Goal: Transaction & Acquisition: Purchase product/service

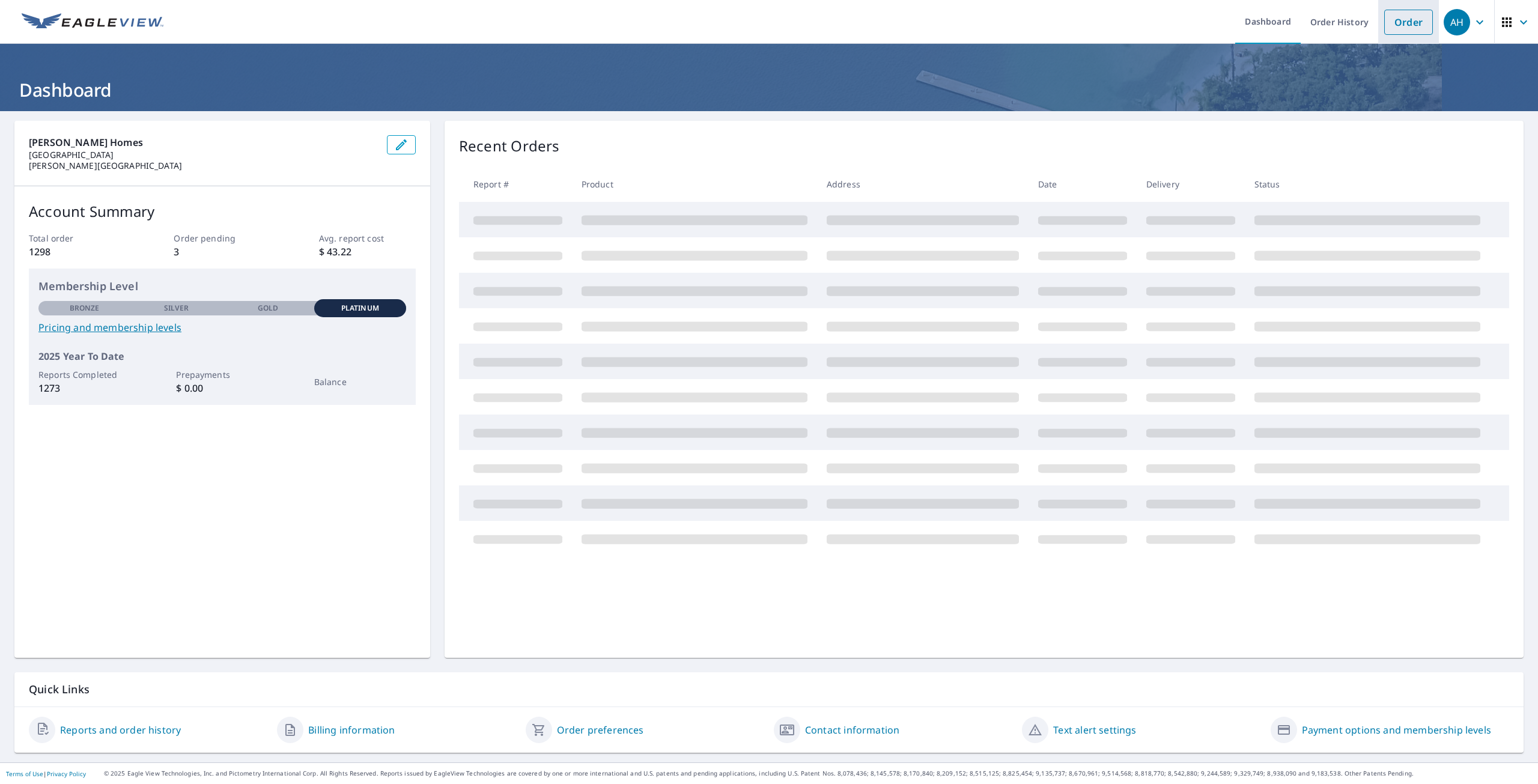
click at [1396, 30] on link "Order" at bounding box center [1408, 21] width 49 height 25
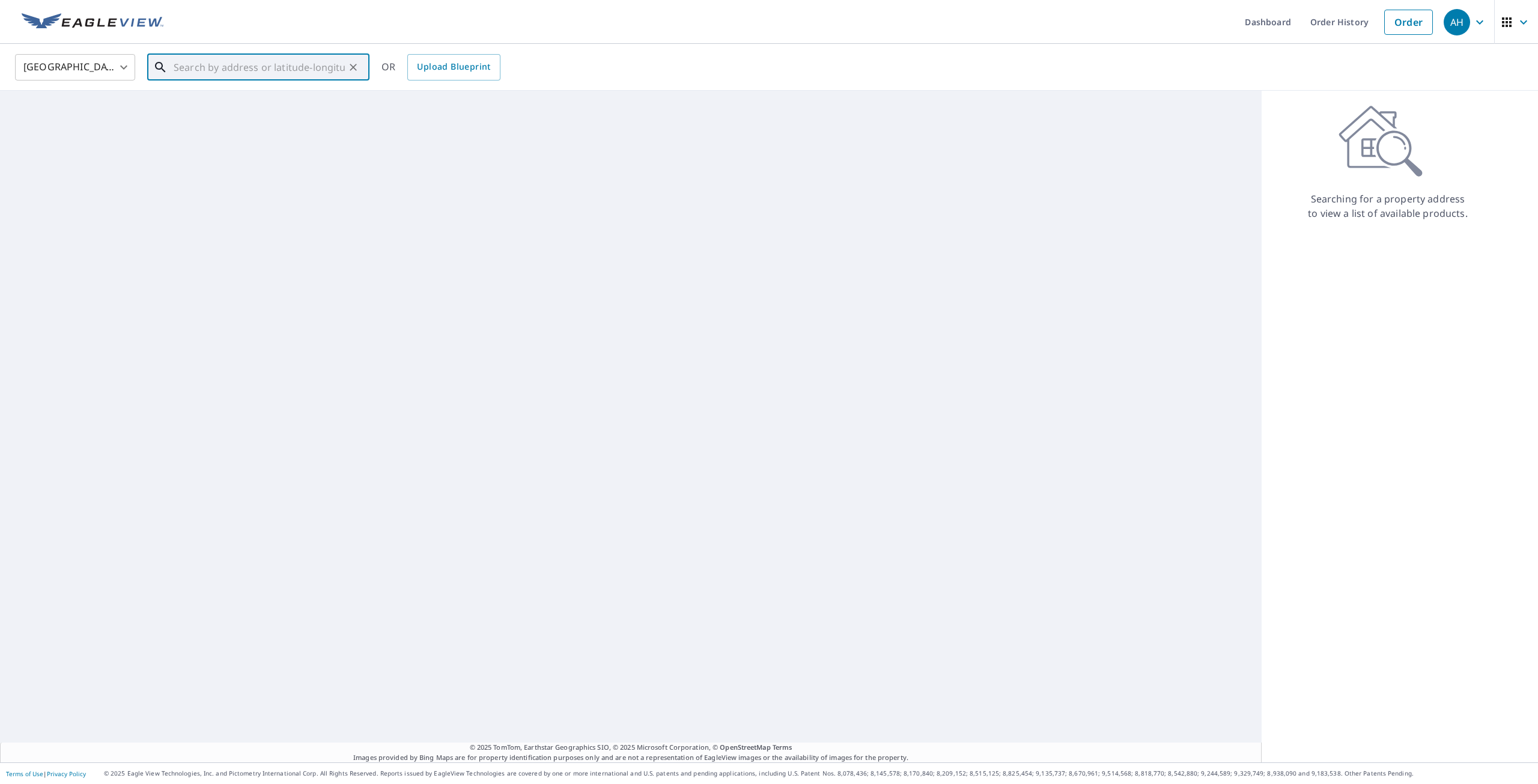
click at [207, 73] on input "text" at bounding box center [259, 67] width 171 height 34
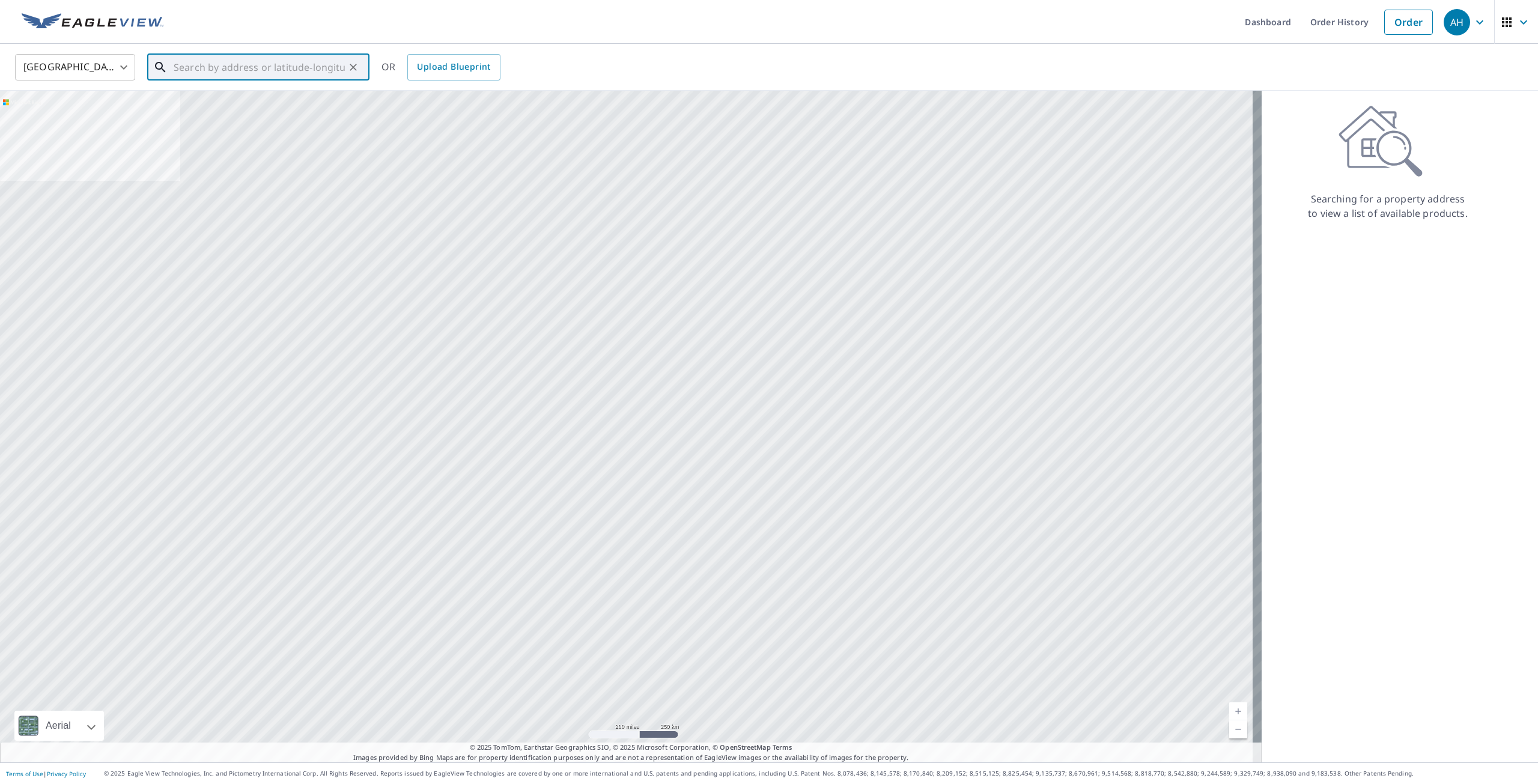
paste input "[STREET_ADDRESS]"
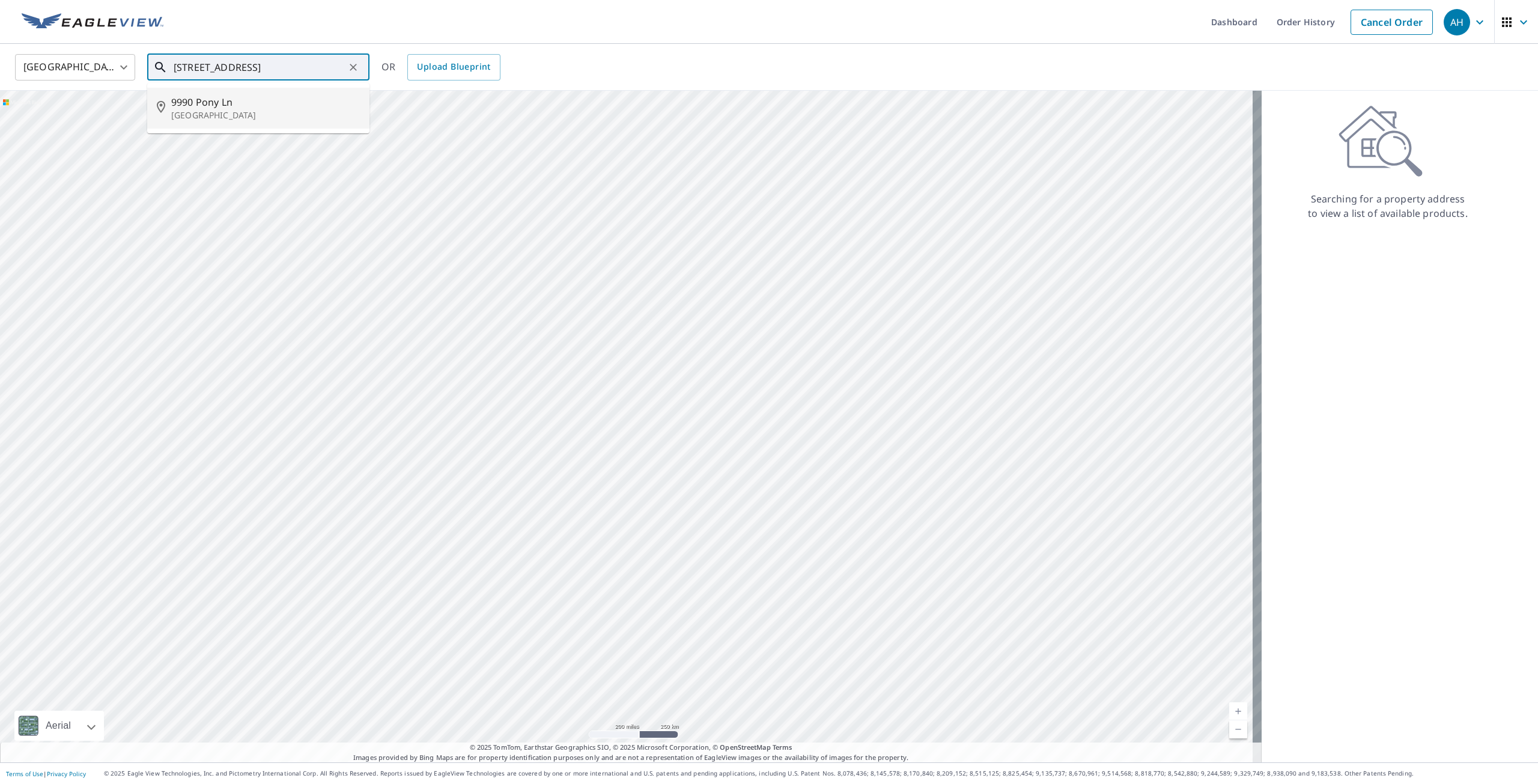
click at [254, 112] on p "[GEOGRAPHIC_DATA]" at bounding box center [266, 115] width 189 height 12
type input "[STREET_ADDRESS]"
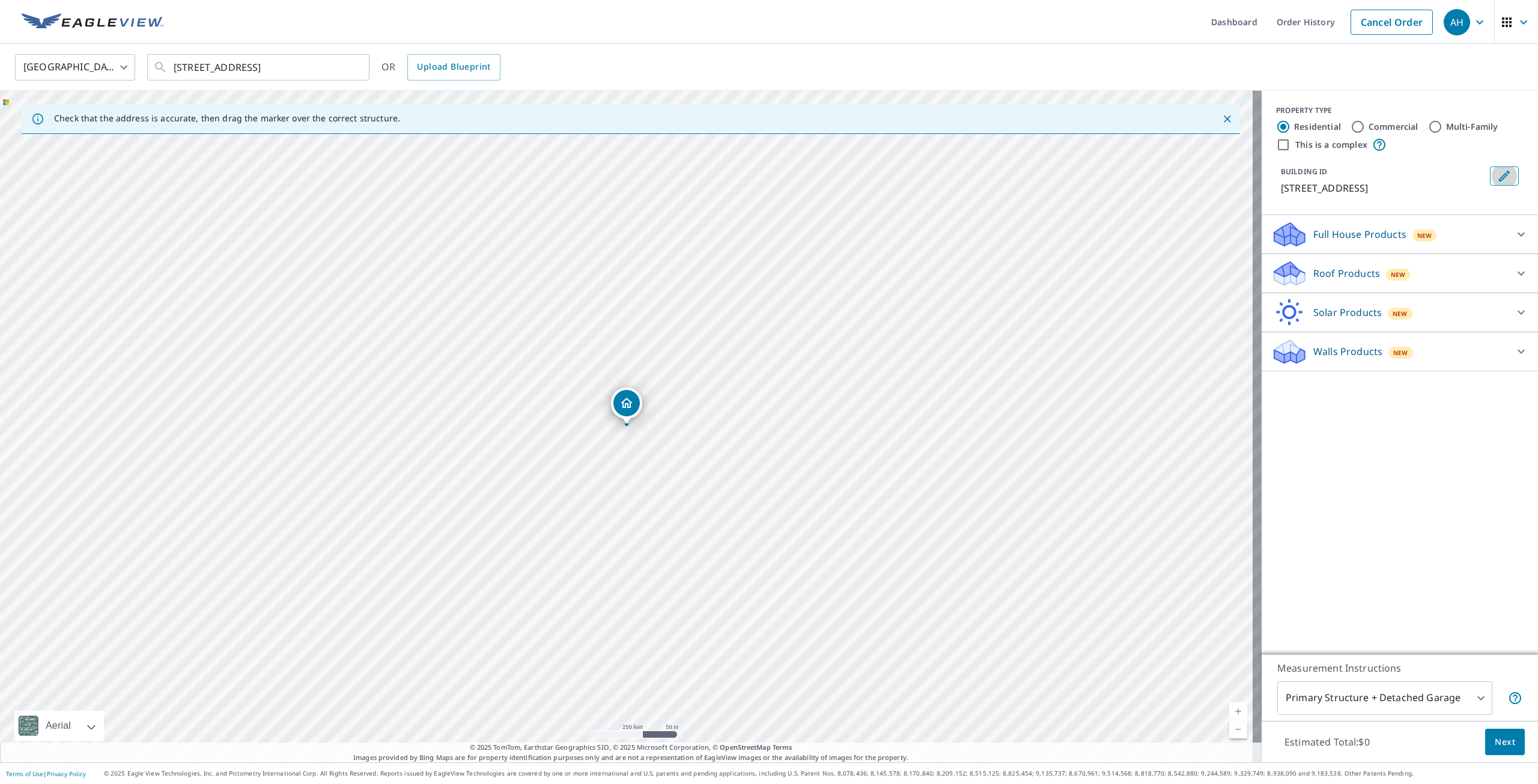
click at [1490, 170] on button "Edit building 1" at bounding box center [1504, 176] width 29 height 20
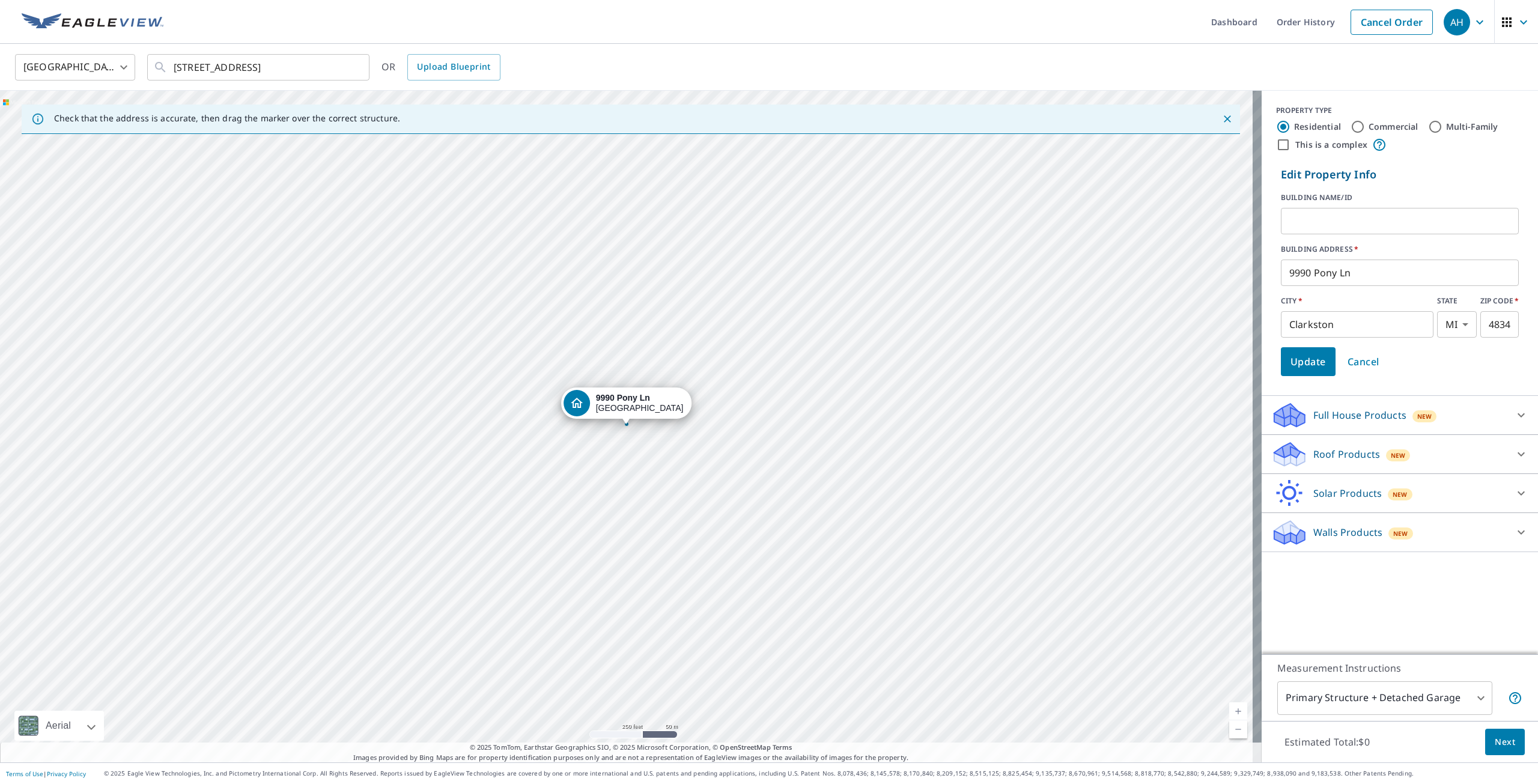
drag, startPoint x: 1292, startPoint y: 222, endPoint x: 1285, endPoint y: 219, distance: 7.6
click at [1292, 222] on input "text" at bounding box center [1400, 221] width 237 height 34
click at [1344, 224] on input "[PERSON_NAME] AND" at bounding box center [1400, 221] width 237 height 34
type input "[PERSON_NAME] AND [PERSON_NAME]"
click at [1307, 358] on span "Update" at bounding box center [1308, 362] width 36 height 17
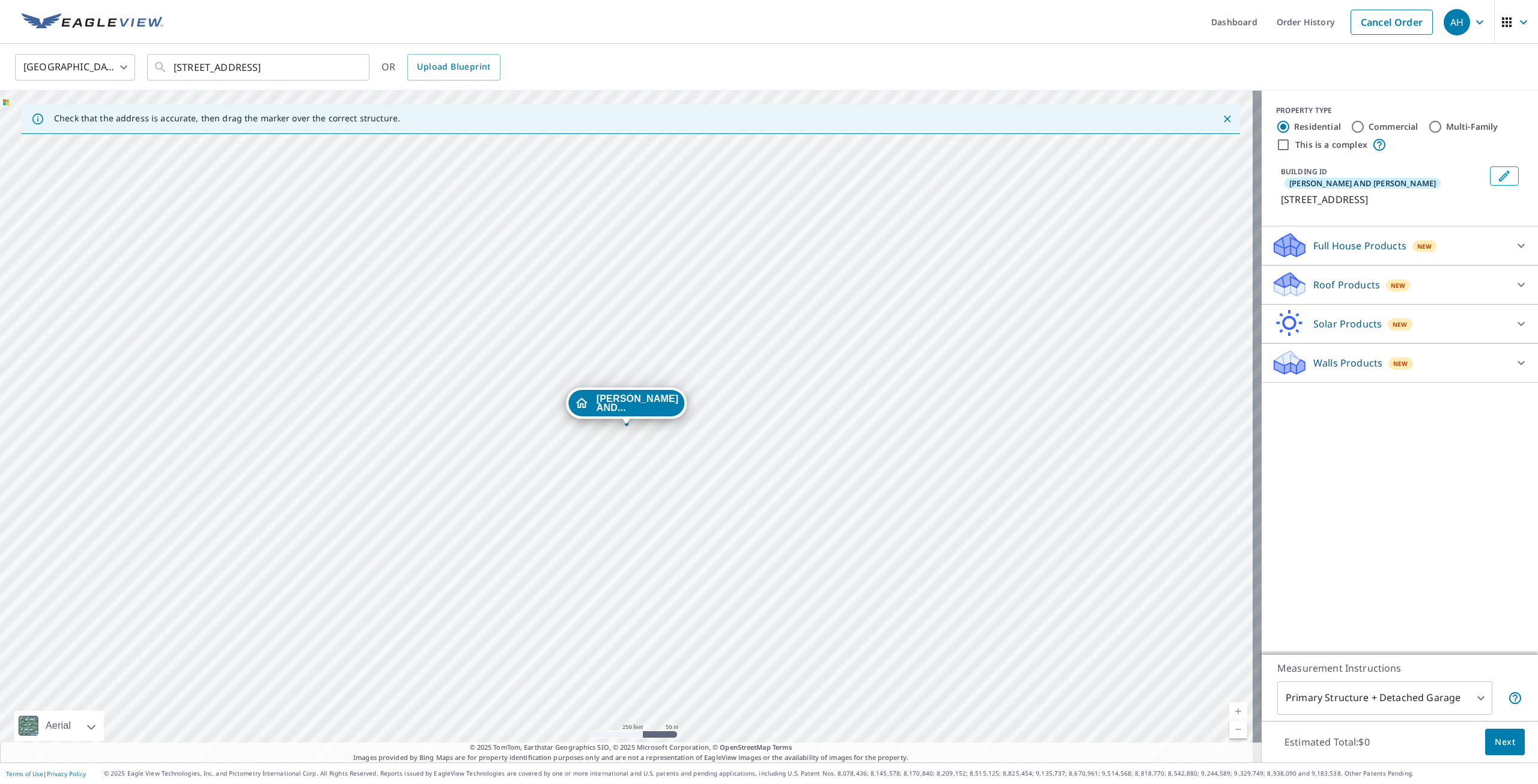
click at [1386, 700] on body "AH AH Dashboard Order History Cancel Order AH [GEOGRAPHIC_DATA] [GEOGRAPHIC_DAT…" at bounding box center [769, 392] width 1538 height 784
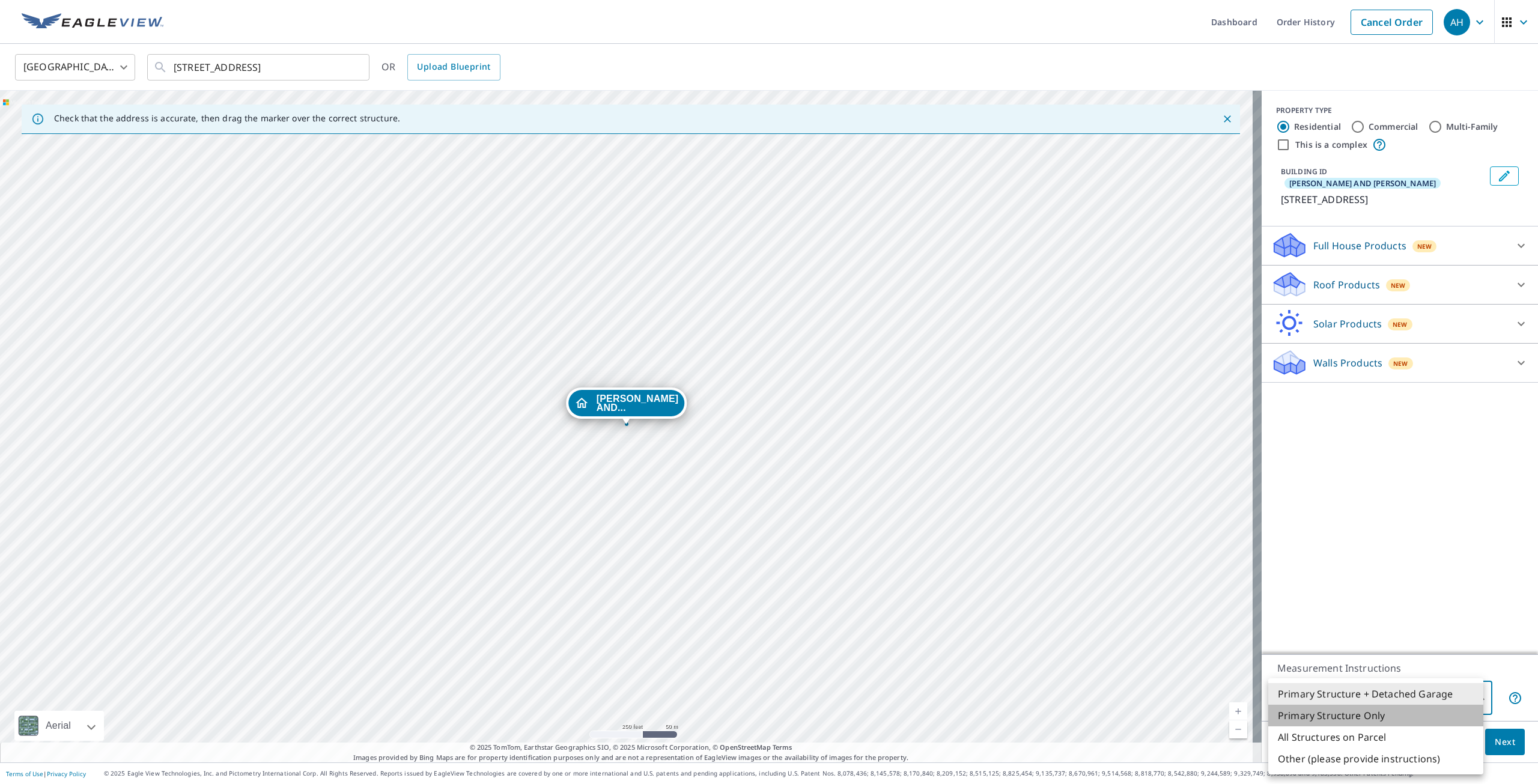
click at [1384, 723] on li "Primary Structure Only" at bounding box center [1375, 715] width 215 height 21
type input "2"
click at [1331, 378] on div "PROPERTY TYPE Residential Commercial Multi-Family This is a complex BUILDING ID…" at bounding box center [1400, 372] width 277 height 563
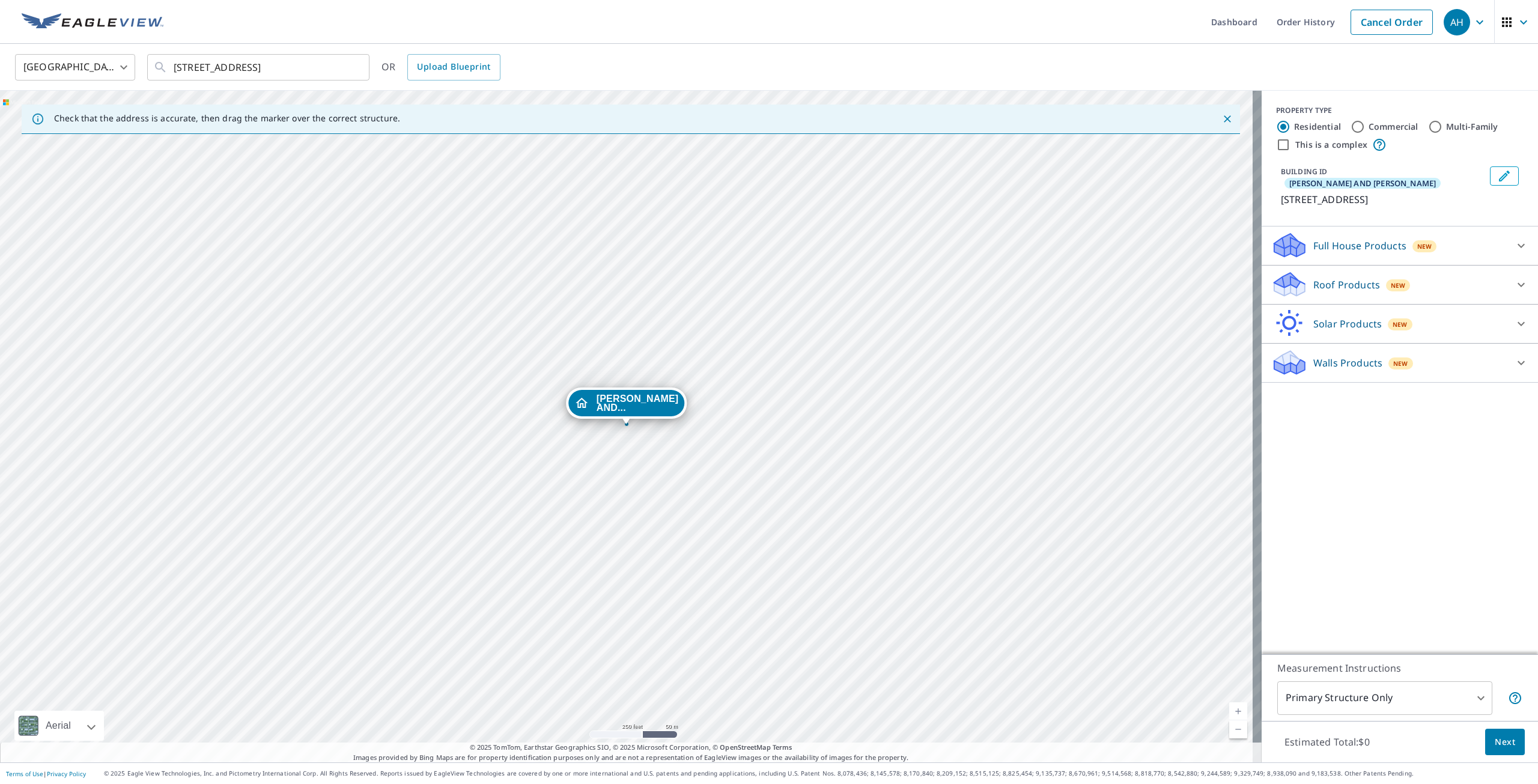
click at [1332, 359] on div "Walls Products New" at bounding box center [1389, 363] width 236 height 28
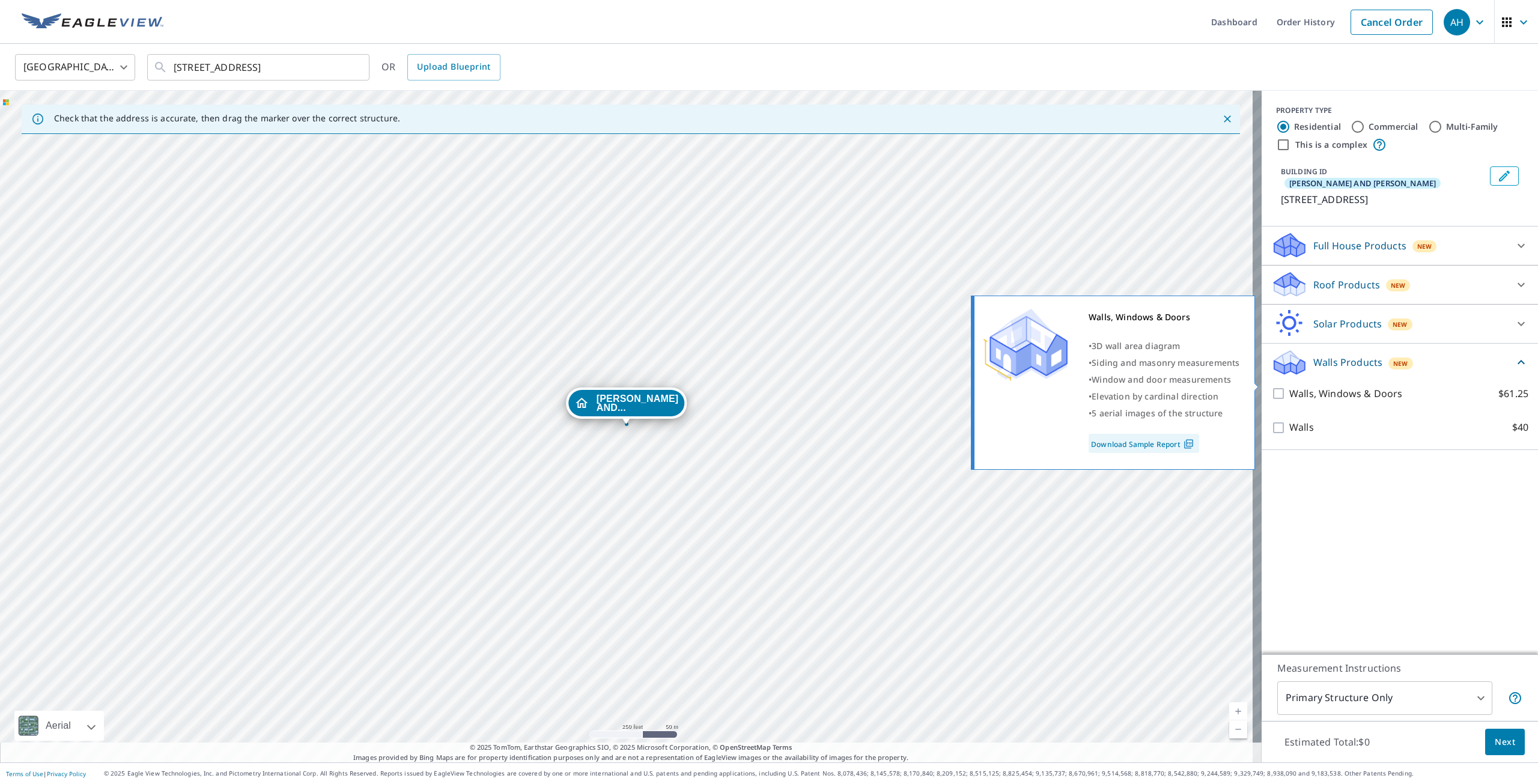
click at [1272, 386] on input "Walls, Windows & Doors $61.25" at bounding box center [1280, 392] width 18 height 14
checkbox input "true"
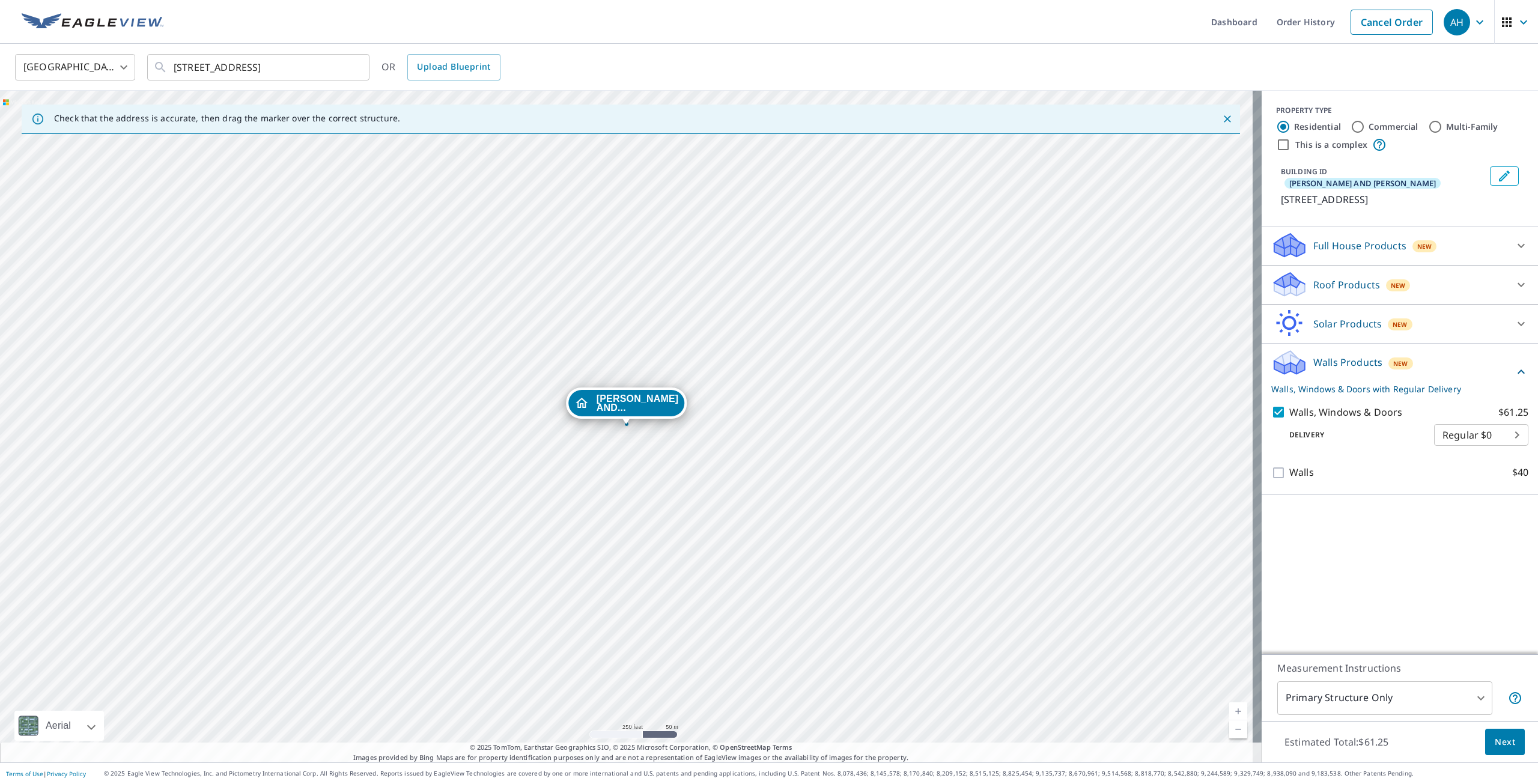
click at [1495, 743] on span "Next" at bounding box center [1505, 742] width 21 height 15
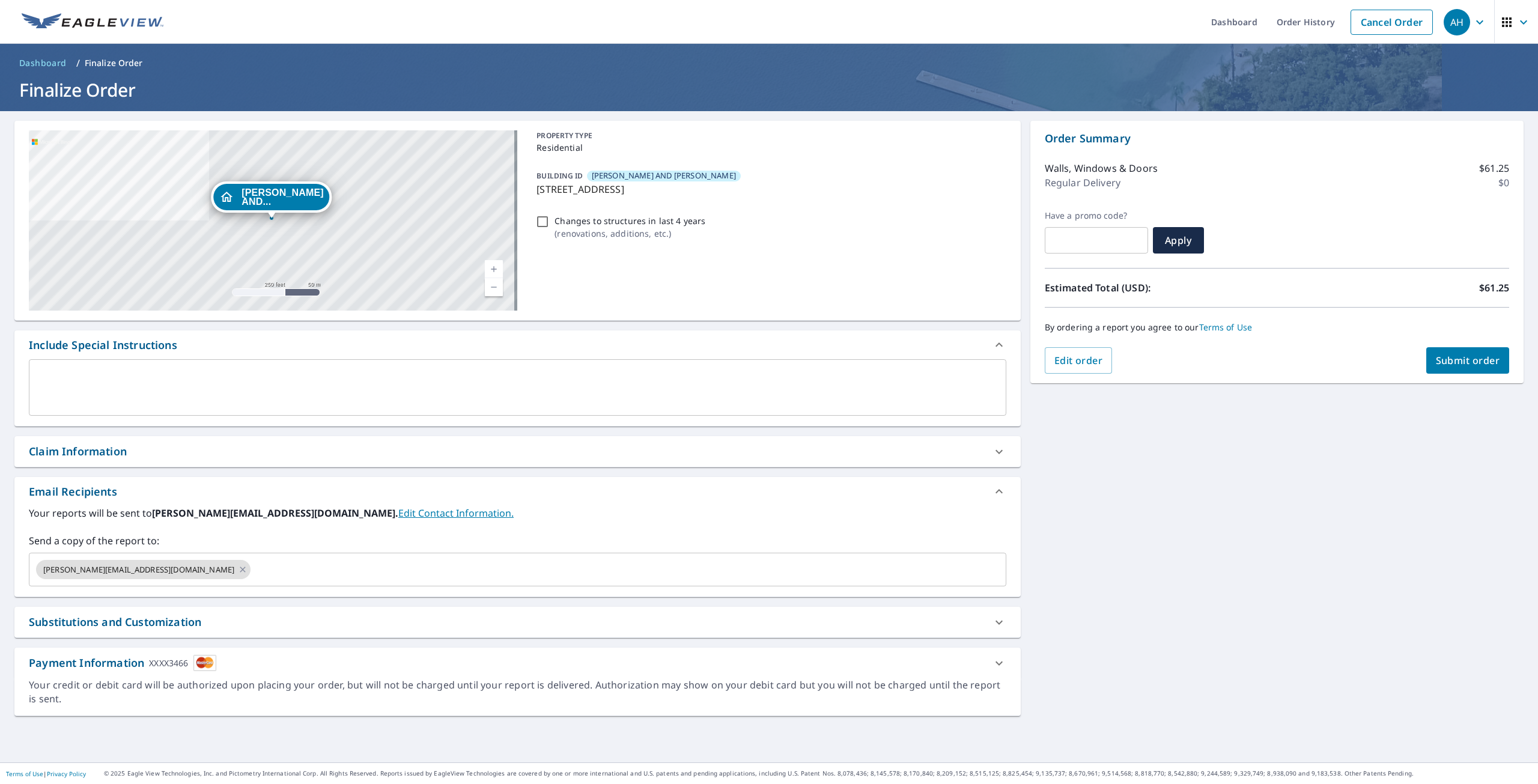
click at [1483, 351] on button "Submit order" at bounding box center [1467, 360] width 83 height 26
checkbox input "true"
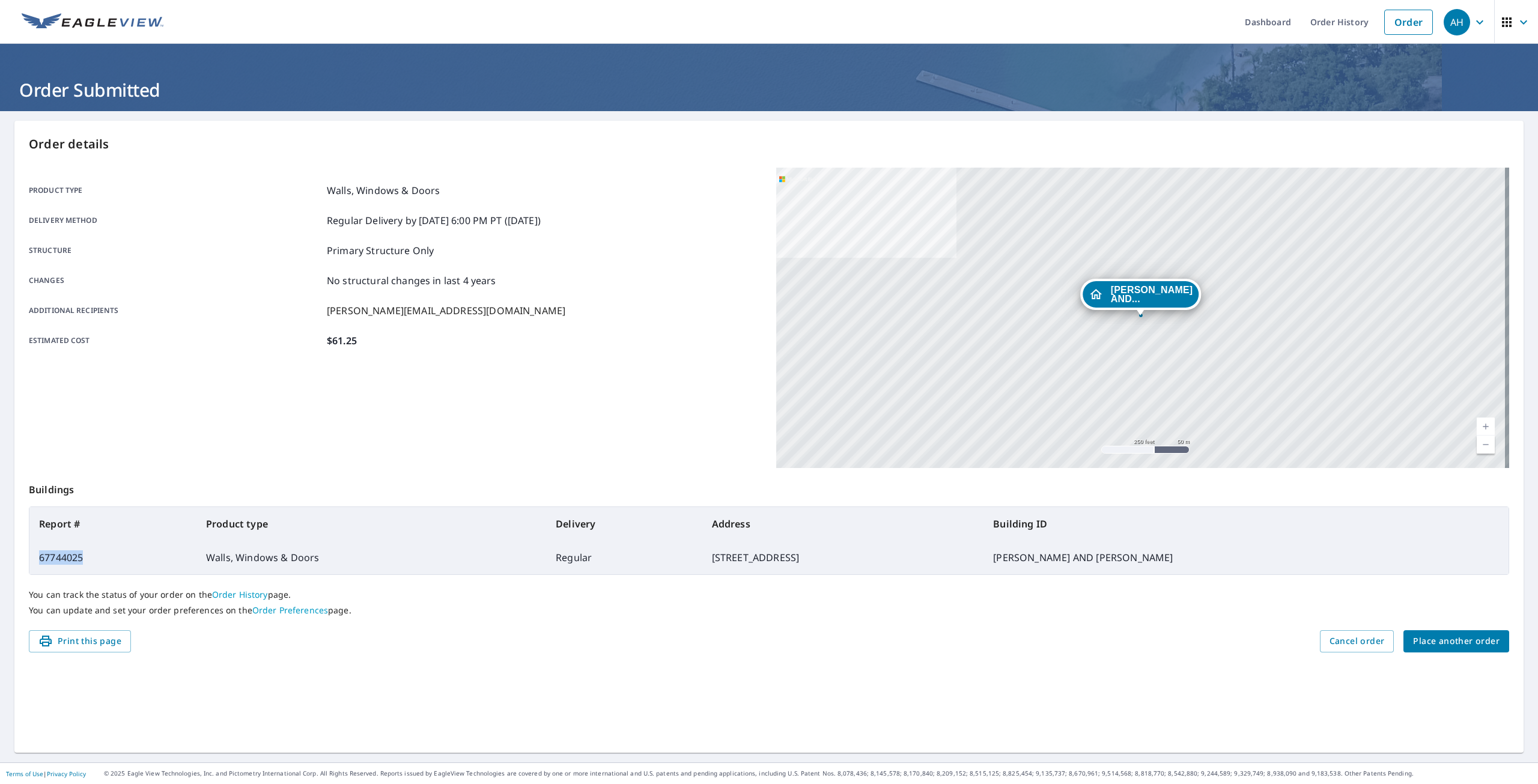
drag, startPoint x: 83, startPoint y: 559, endPoint x: 36, endPoint y: 563, distance: 47.2
click at [36, 563] on td "67744025" at bounding box center [112, 557] width 167 height 34
copy td "67744025"
click at [1459, 644] on span "Place another order" at bounding box center [1456, 641] width 87 height 15
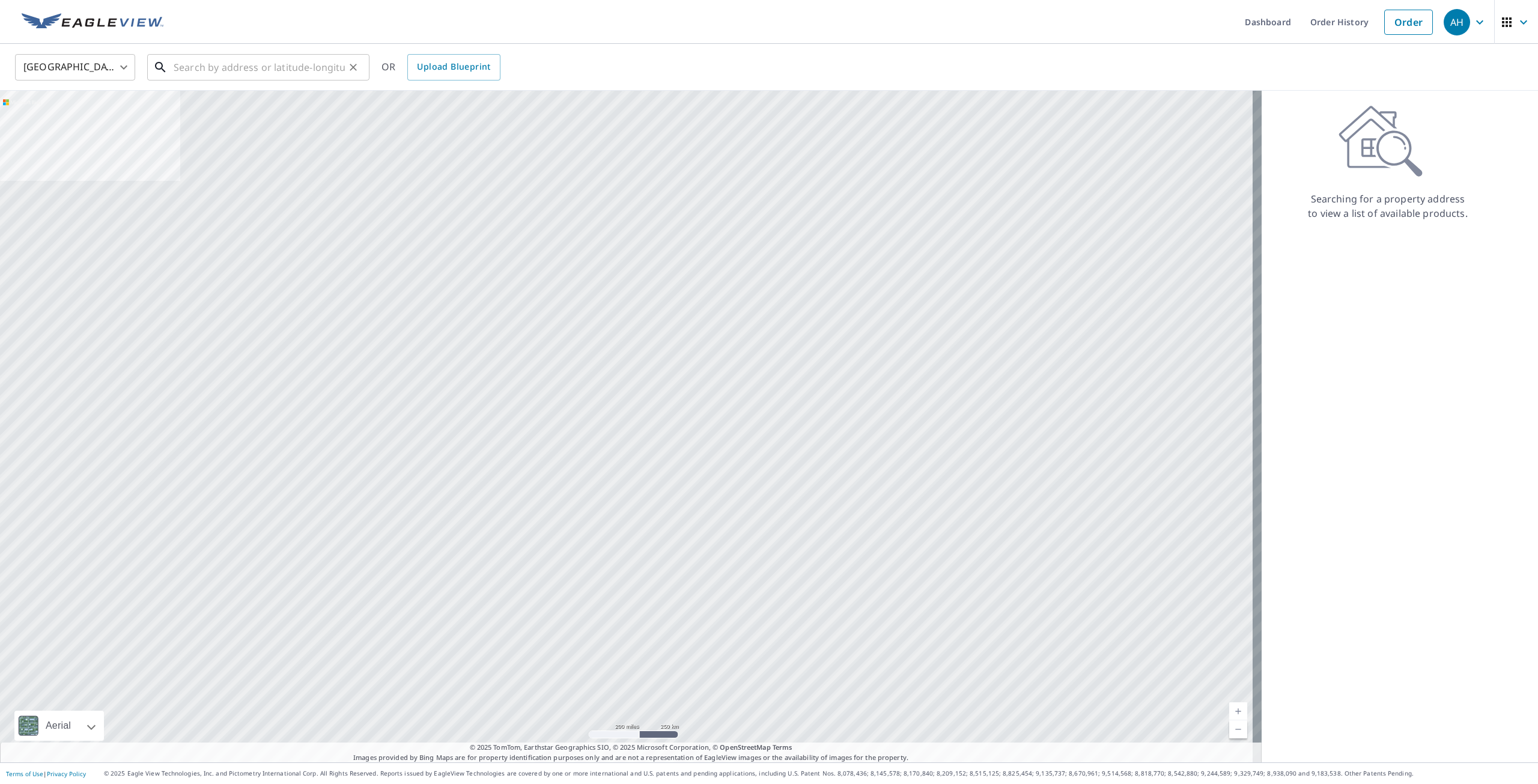
click at [205, 69] on input "text" at bounding box center [259, 67] width 171 height 34
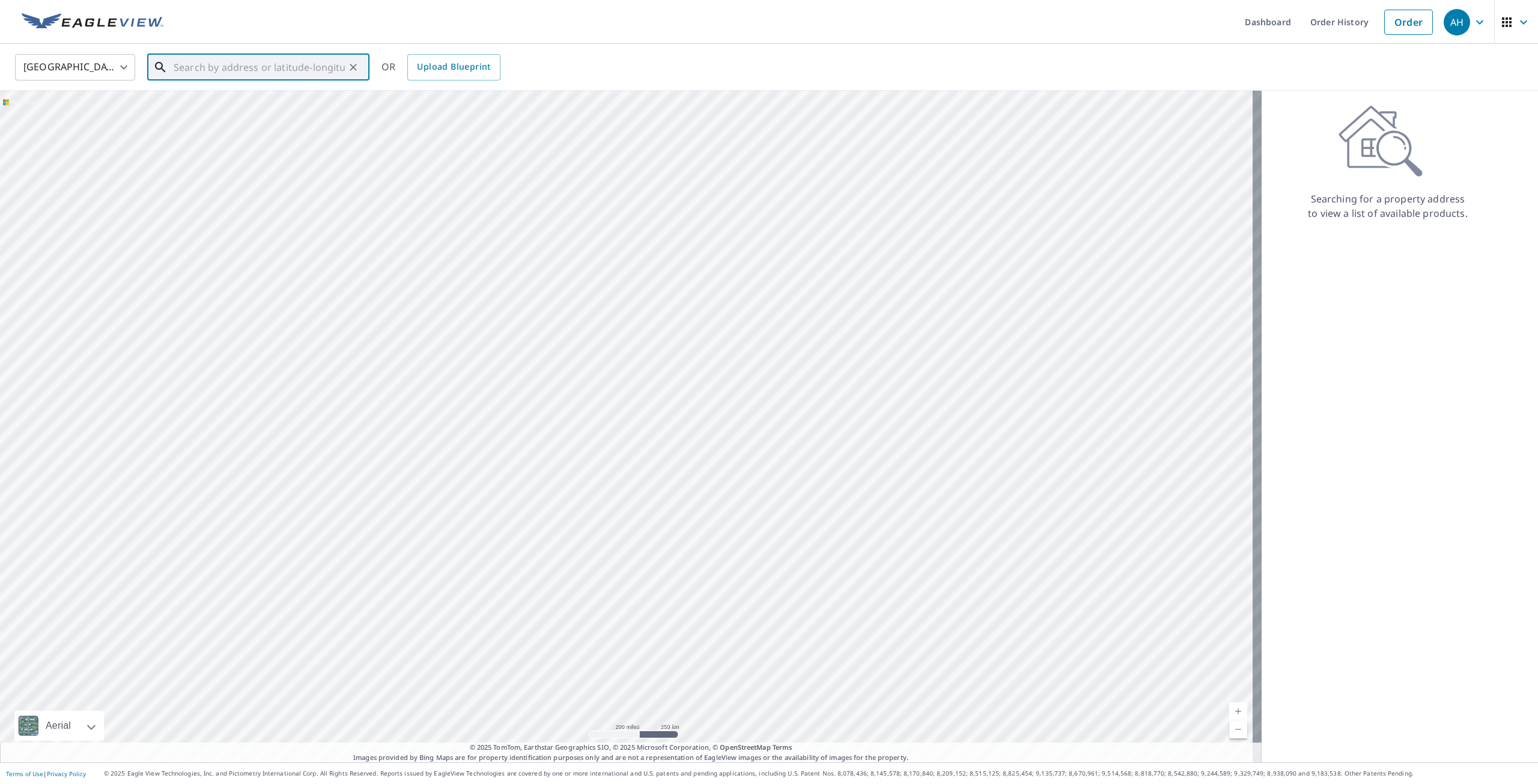
paste input "[STREET_ADDRESS][PERSON_NAME]"
click at [233, 109] on p "[GEOGRAPHIC_DATA]" at bounding box center [266, 115] width 189 height 12
type input "[STREET_ADDRESS][PERSON_NAME]"
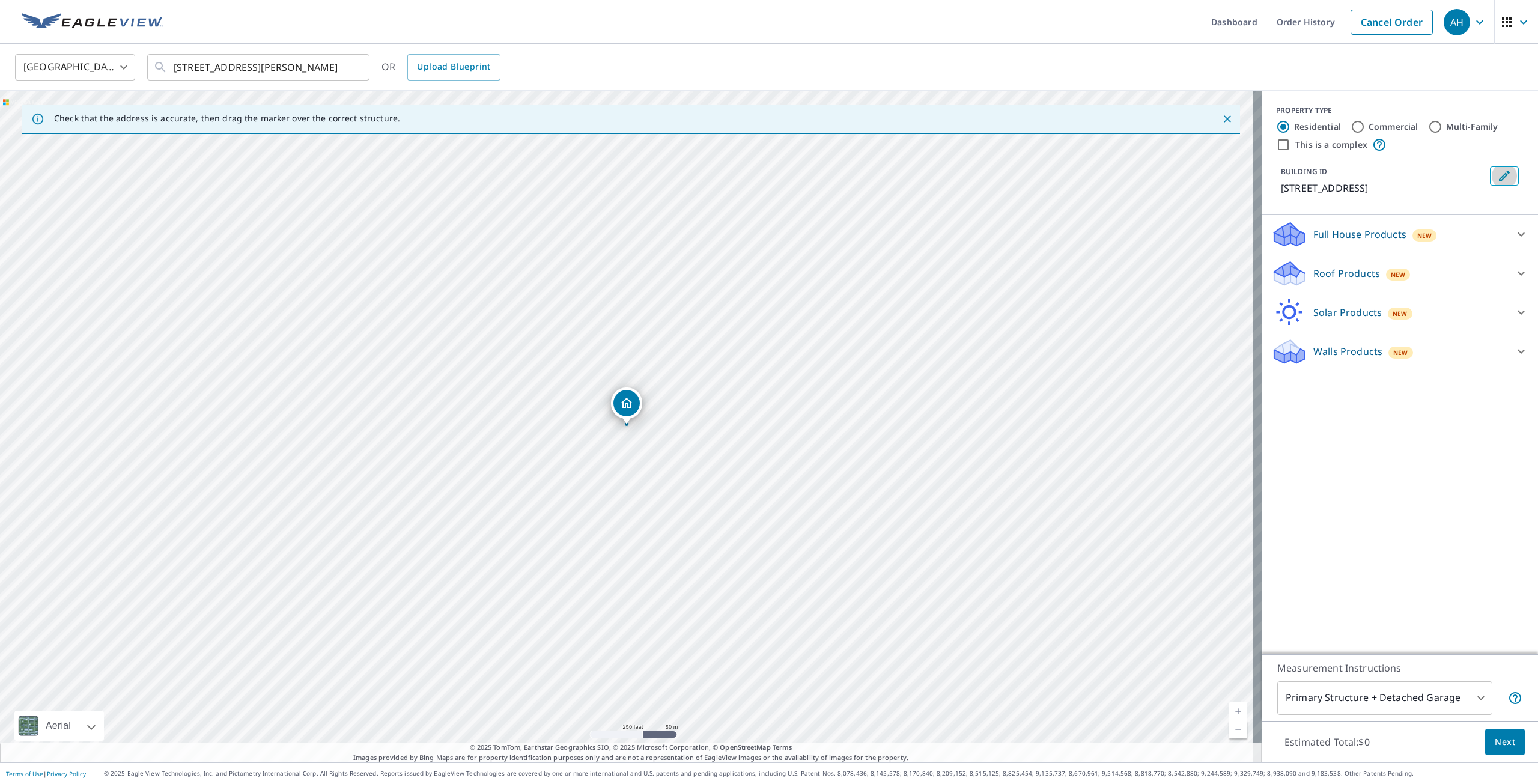
click at [1499, 181] on icon "Edit building 1" at bounding box center [1503, 176] width 14 height 14
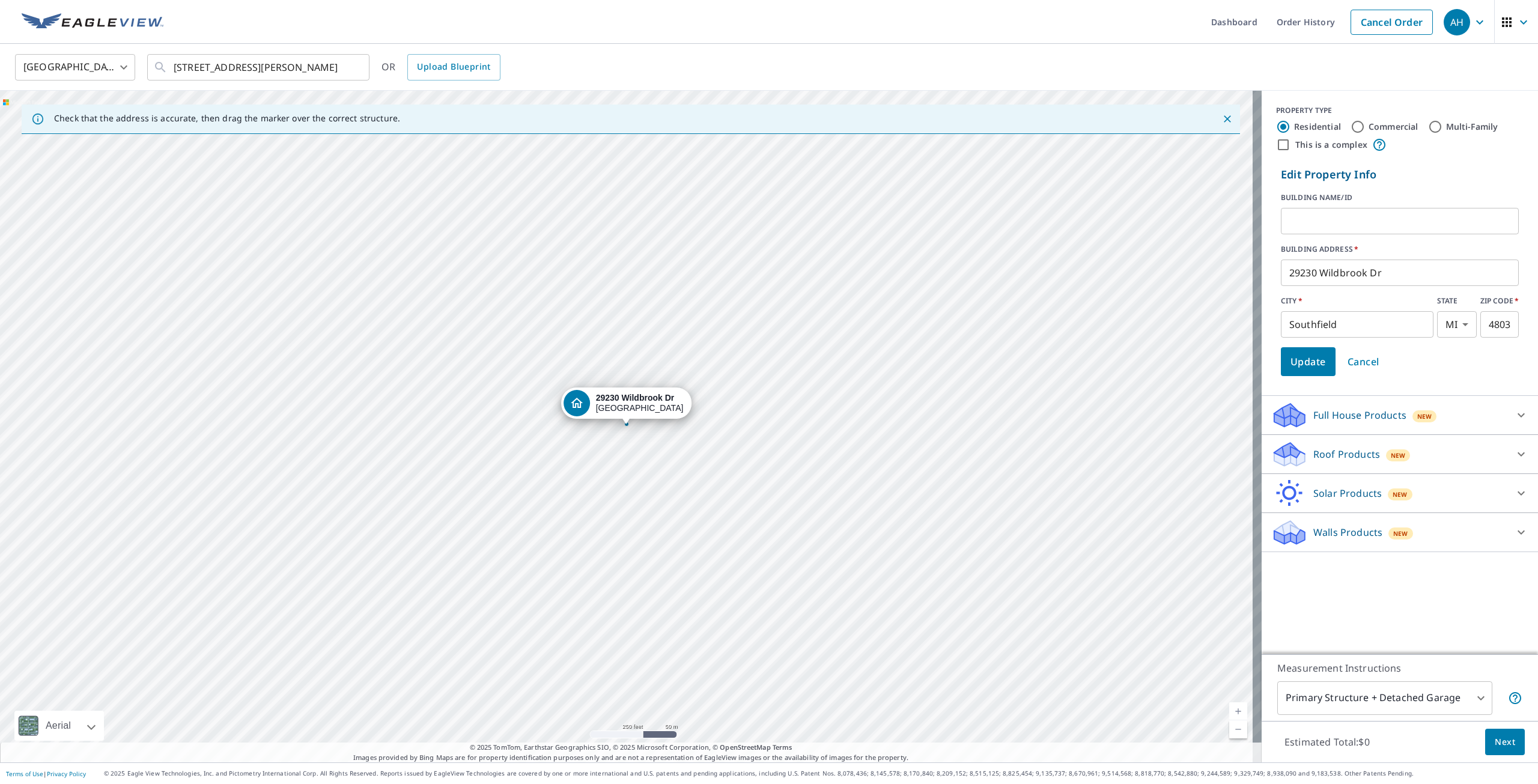
click at [1369, 213] on input "text" at bounding box center [1400, 221] width 237 height 34
type input "[PERSON_NAME](rental property)"
click at [1306, 361] on span "Update" at bounding box center [1308, 362] width 36 height 17
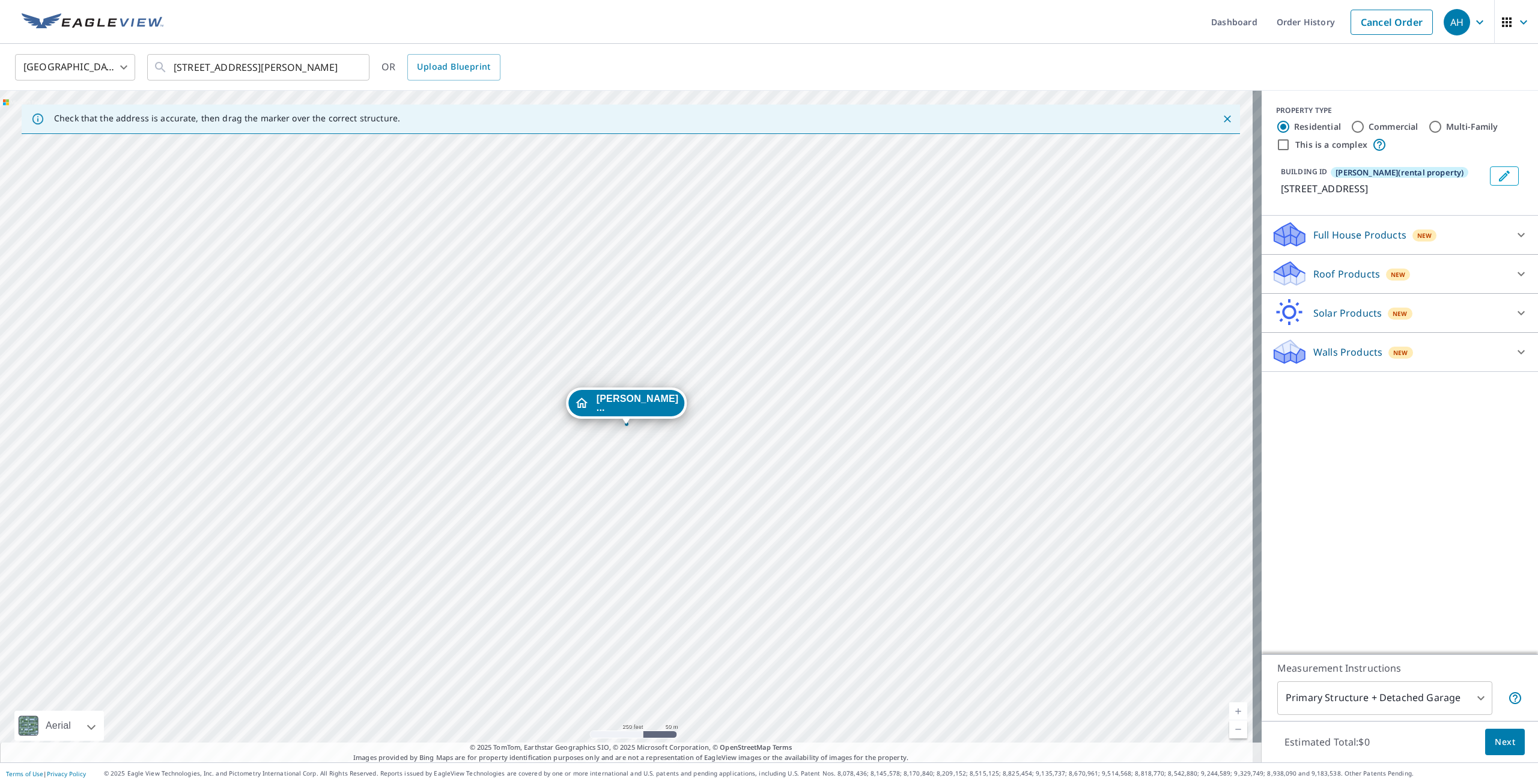
click at [1314, 270] on p "Roof Products" at bounding box center [1346, 273] width 66 height 14
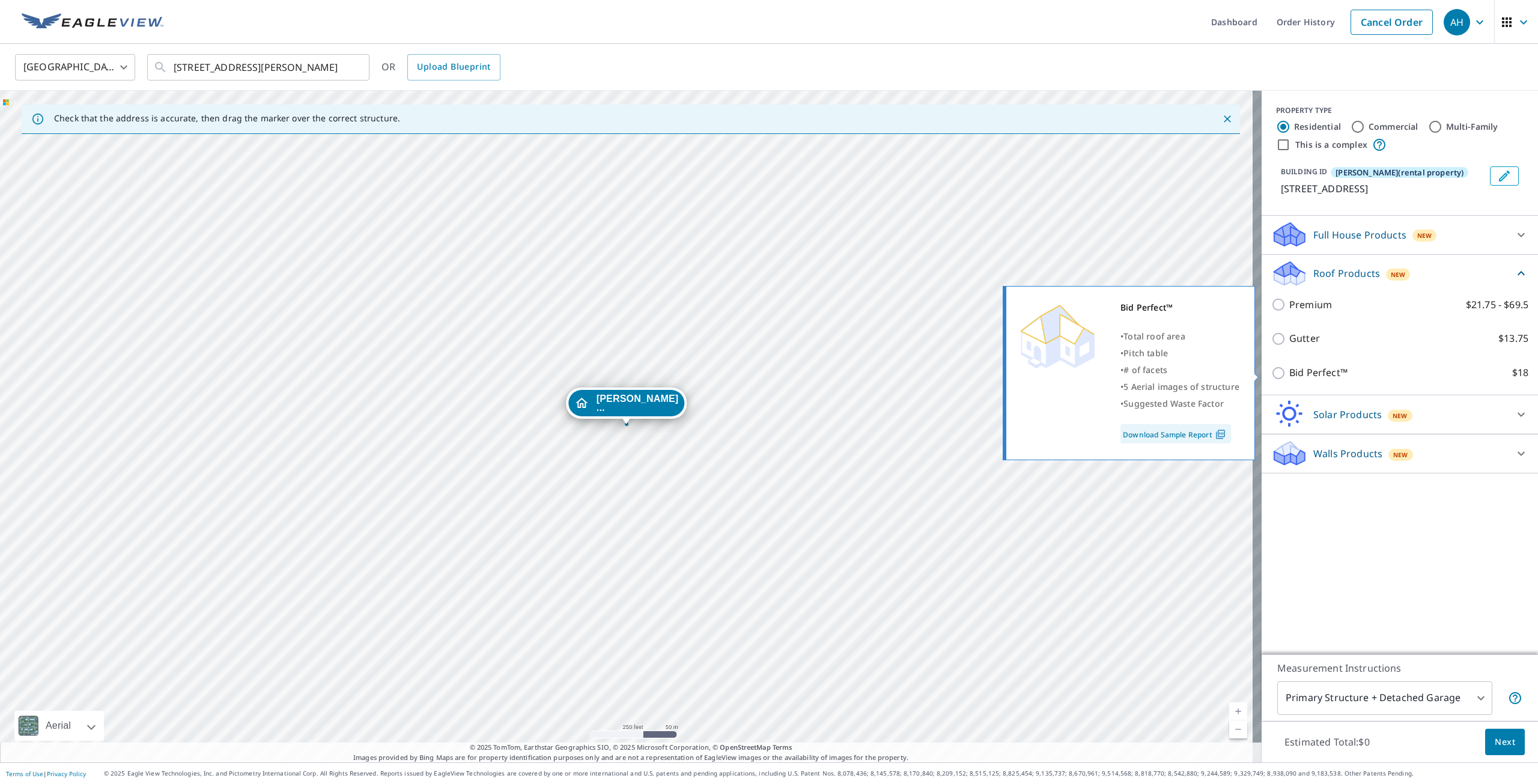
click at [1272, 373] on input "Bid Perfect™ $18" at bounding box center [1280, 372] width 18 height 14
checkbox input "true"
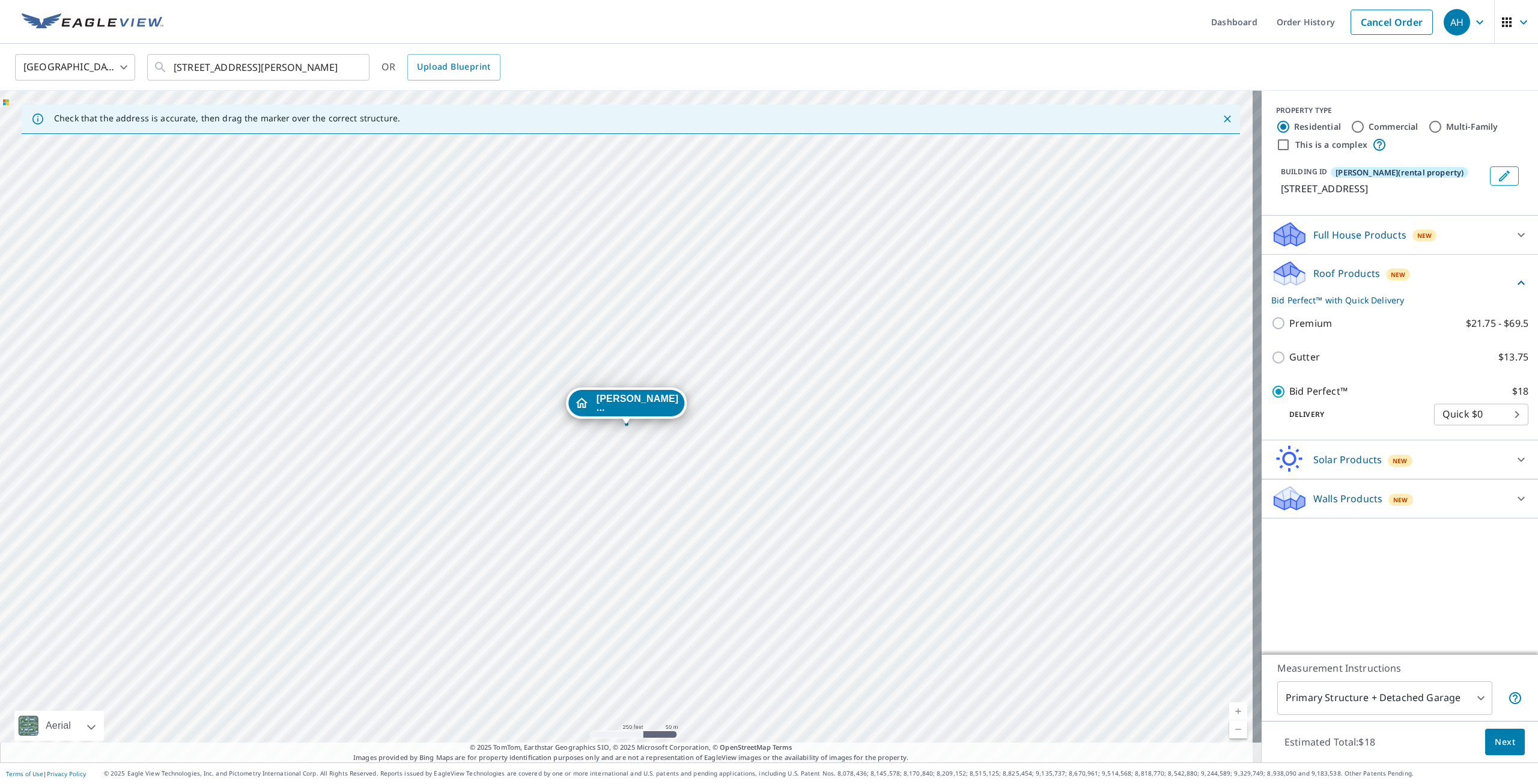
click at [1352, 703] on body "AH AH Dashboard Order History Cancel Order AH [GEOGRAPHIC_DATA] [GEOGRAPHIC_DAT…" at bounding box center [769, 392] width 1538 height 784
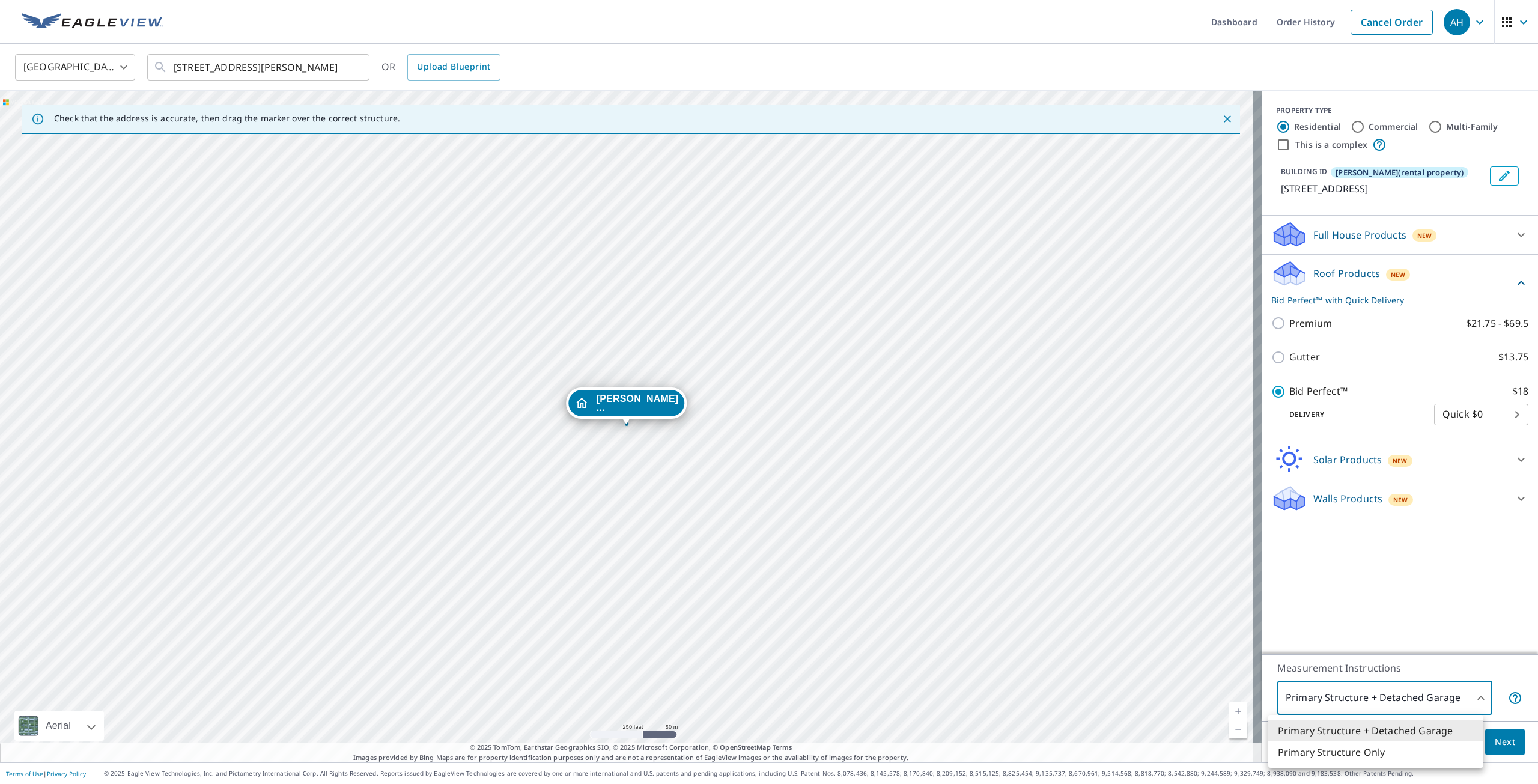
click at [1347, 748] on li "Primary Structure Only" at bounding box center [1375, 751] width 215 height 21
type input "2"
click at [1496, 745] on span "Next" at bounding box center [1505, 742] width 21 height 15
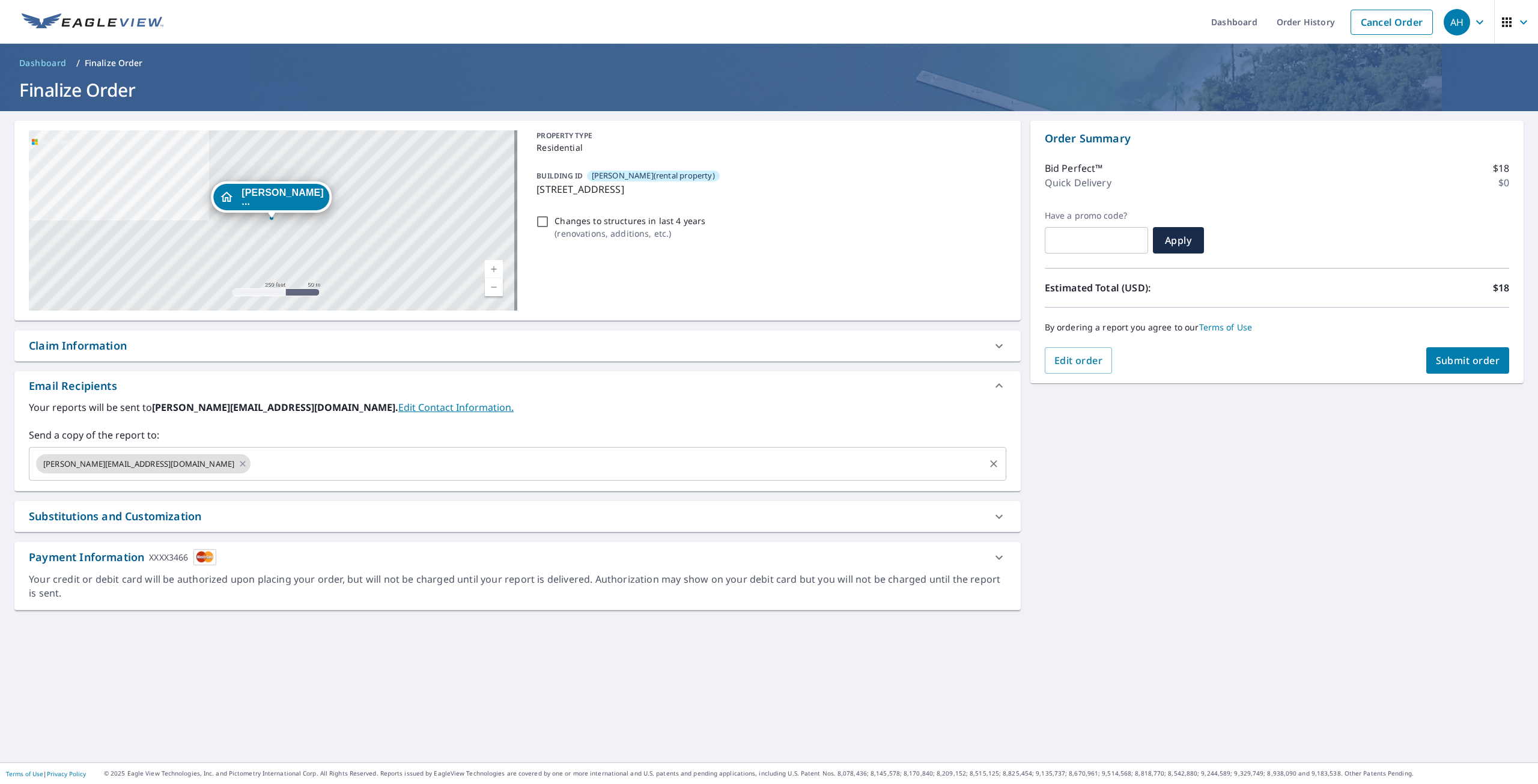
click at [280, 456] on input "text" at bounding box center [617, 463] width 730 height 22
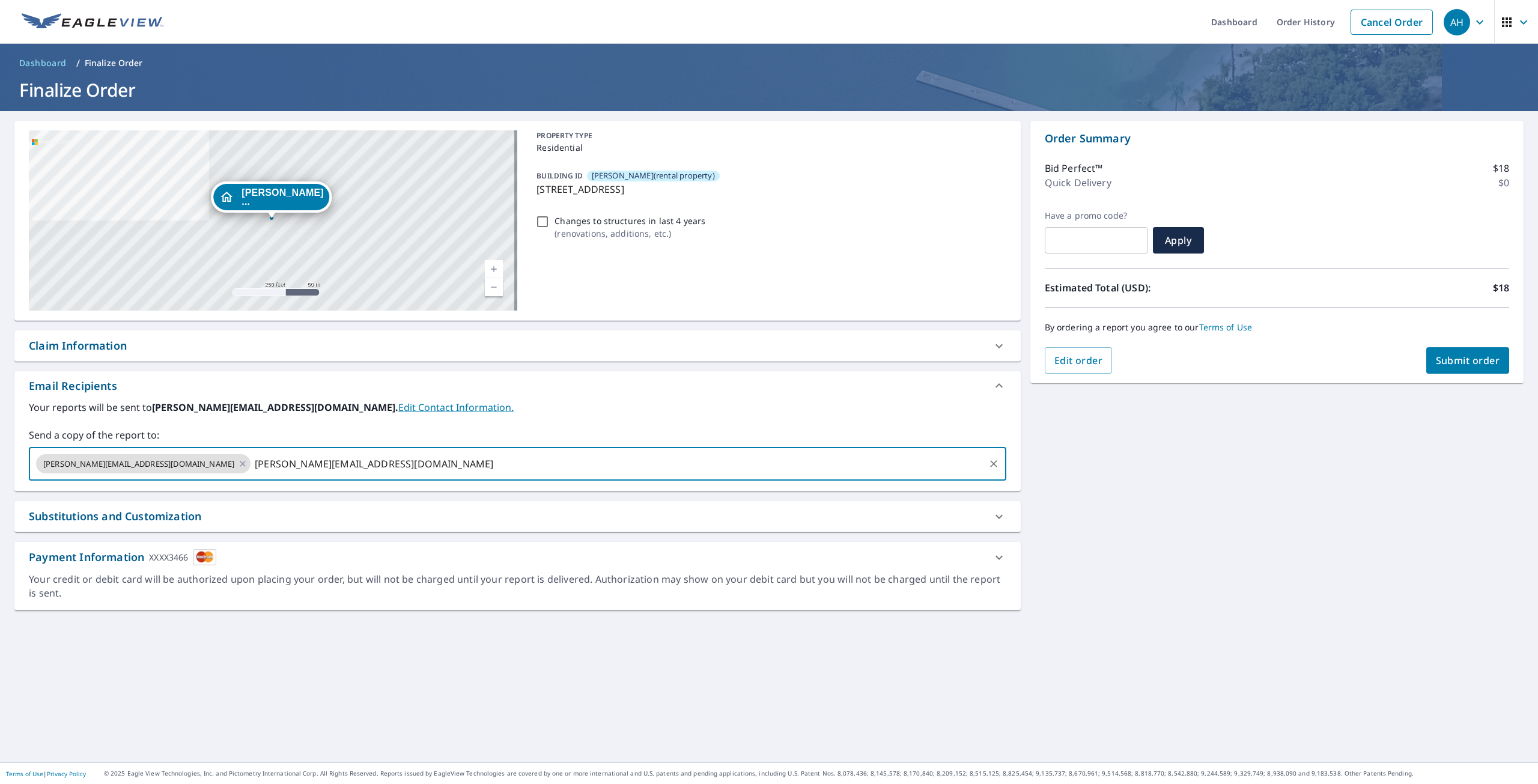
type input "[PERSON_NAME][EMAIL_ADDRESS][DOMAIN_NAME]"
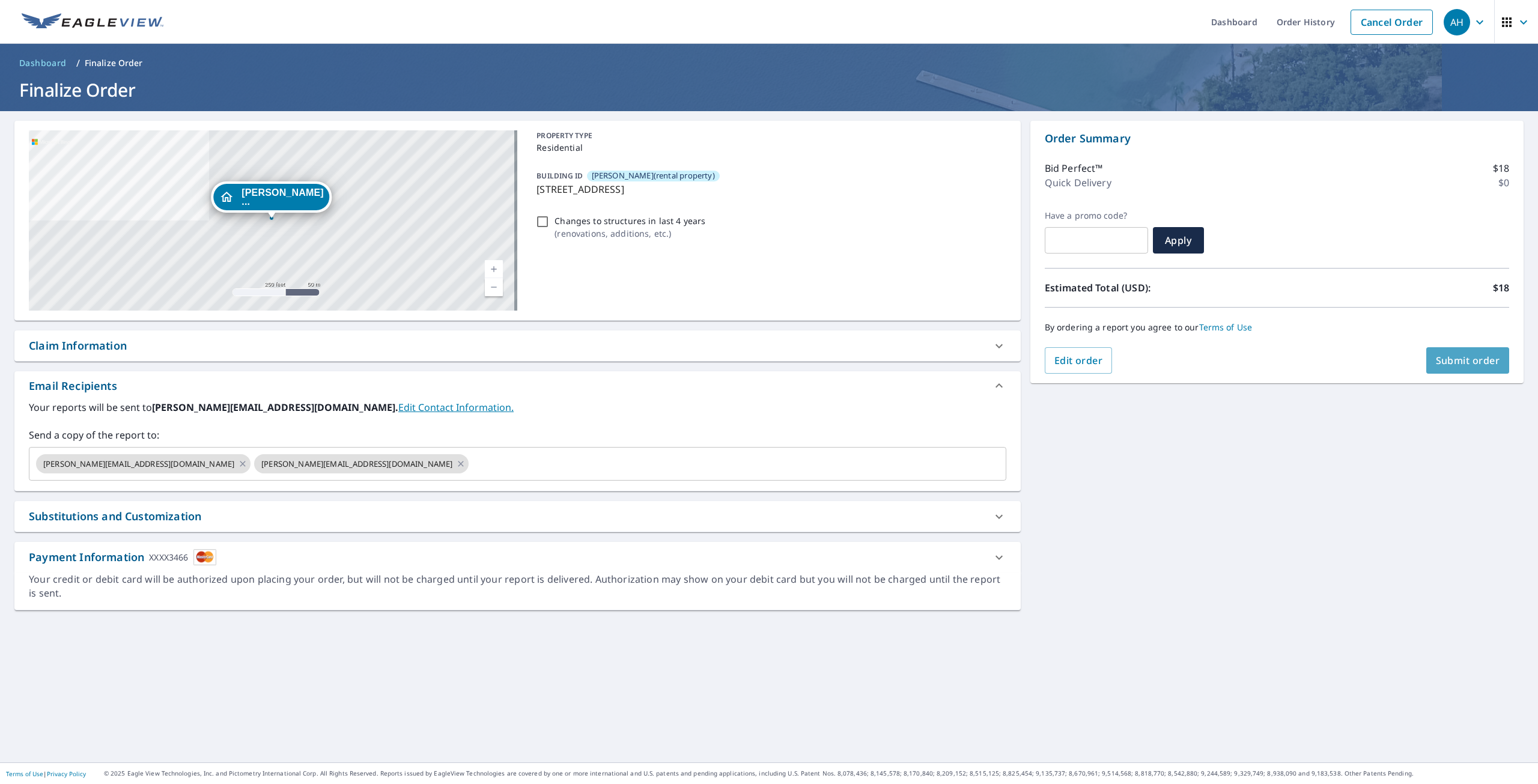
click at [1436, 361] on span "Submit order" at bounding box center [1468, 360] width 65 height 13
checkbox input "true"
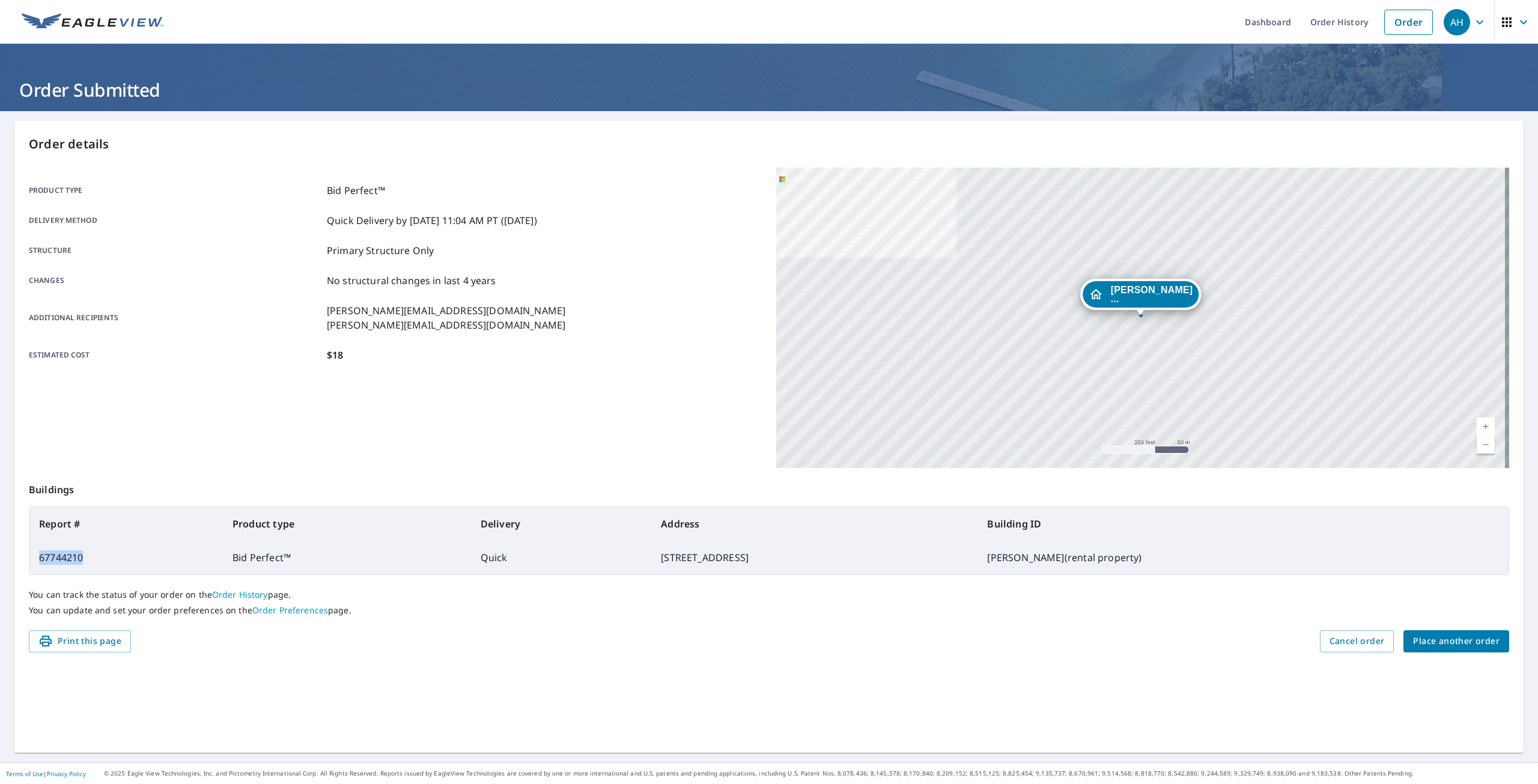
drag, startPoint x: 86, startPoint y: 557, endPoint x: 41, endPoint y: 555, distance: 45.0
click at [41, 555] on td "67744210" at bounding box center [125, 557] width 194 height 34
copy td "67744210"
